Goal: Task Accomplishment & Management: Manage account settings

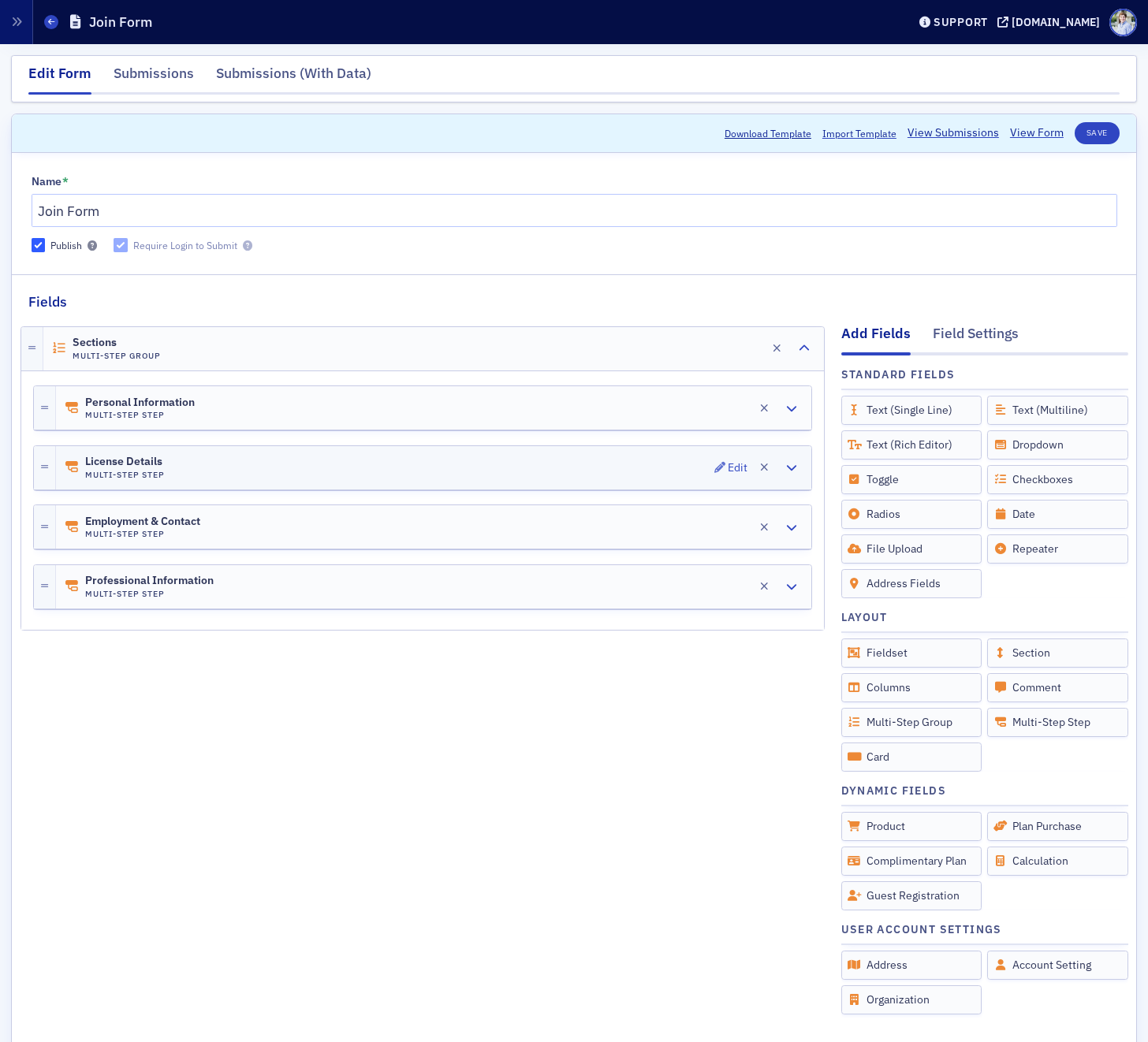
click at [247, 469] on div "License Details Multi-Step Step Edit" at bounding box center [434, 467] width 755 height 44
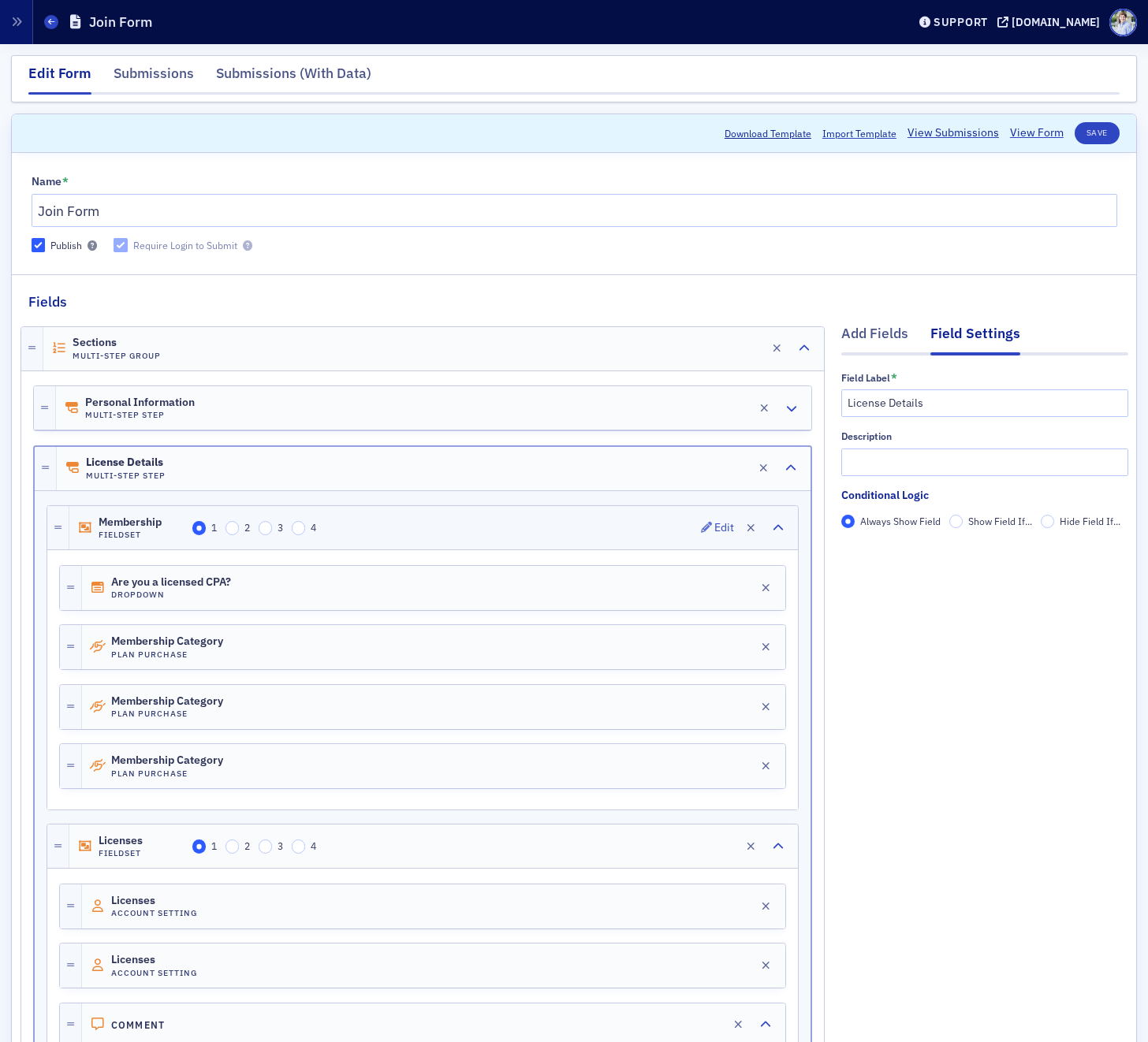
scroll to position [440, 0]
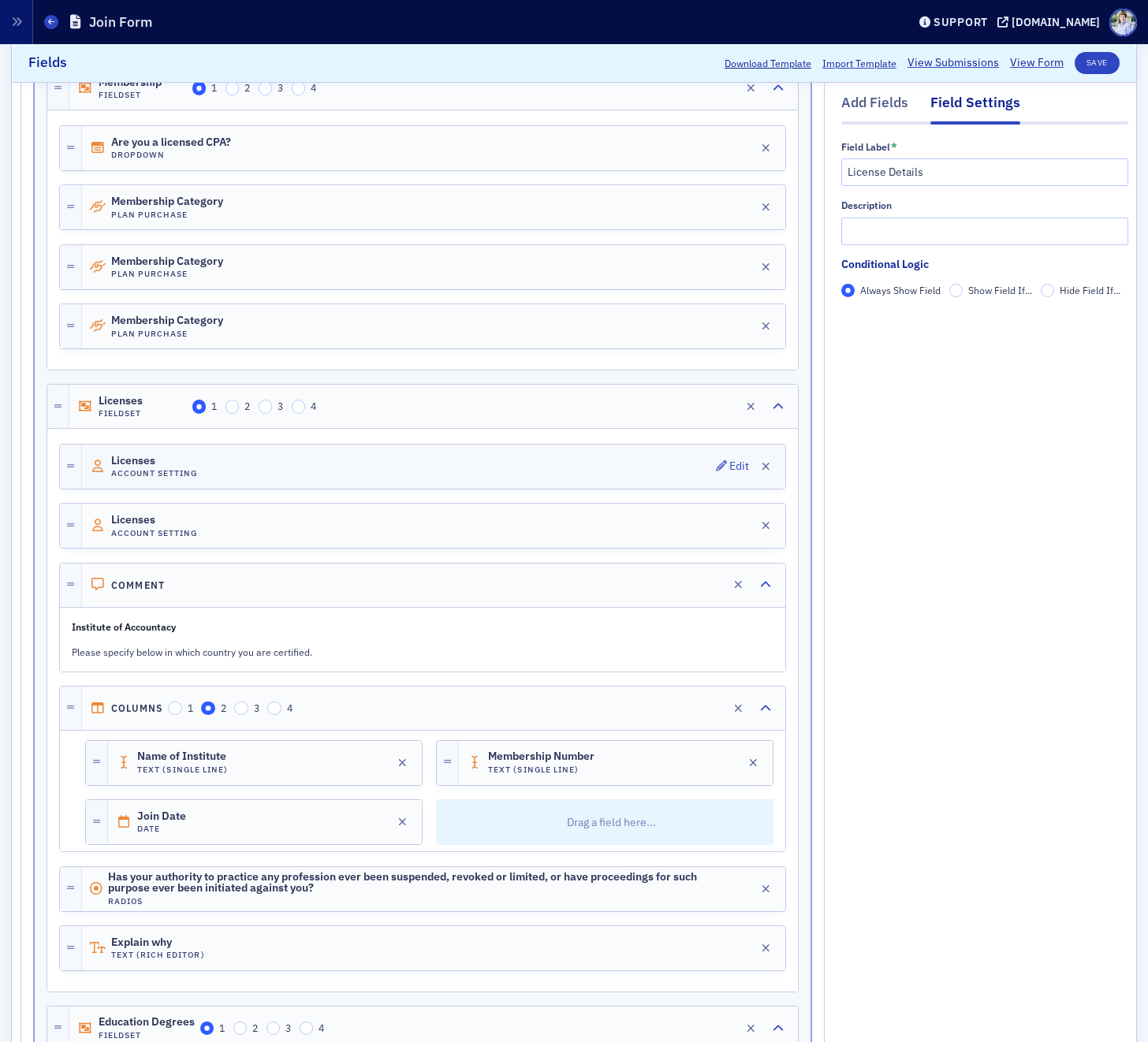
drag, startPoint x: 240, startPoint y: 463, endPoint x: 362, endPoint y: 462, distance: 122.0
click at [240, 463] on div "Licenses Account Setting Edit" at bounding box center [433, 466] width 703 height 44
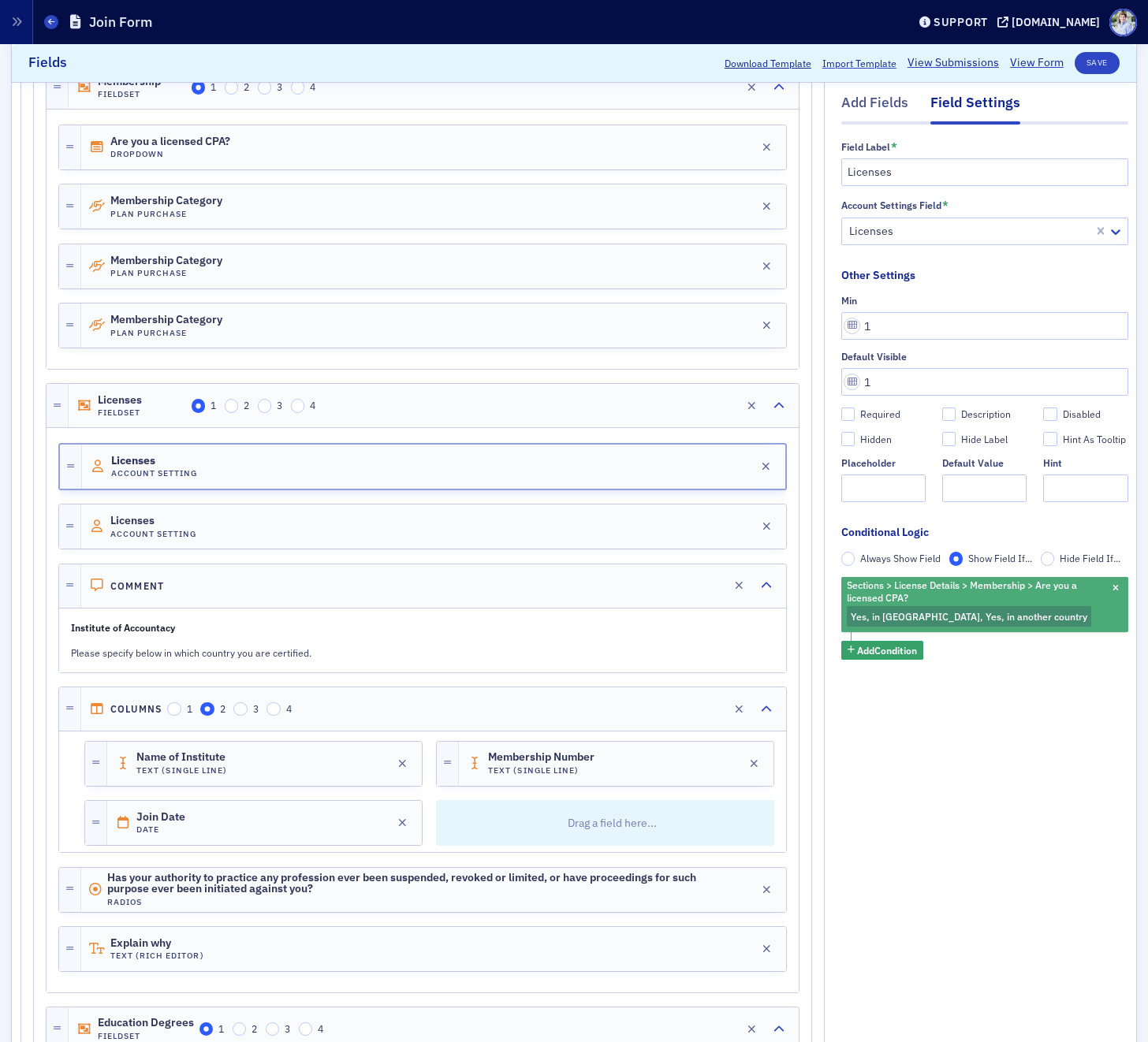
click at [1017, 585] on span "Sections > License Details > Membership > Are you a licensed CPA?" at bounding box center [962, 591] width 230 height 25
